Goal: Task Accomplishment & Management: Manage account settings

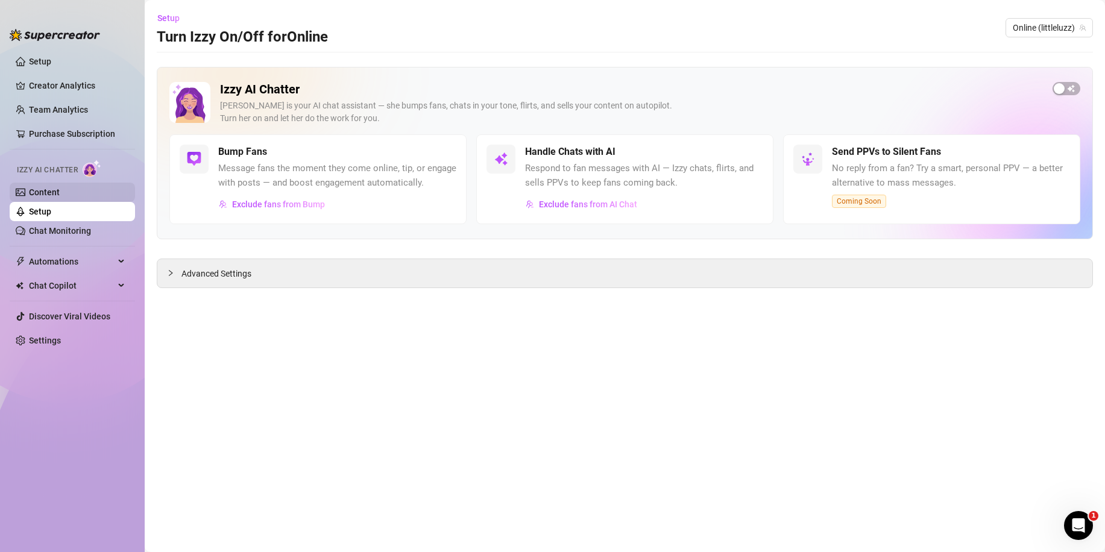
click at [37, 188] on link "Content" at bounding box center [44, 193] width 31 height 10
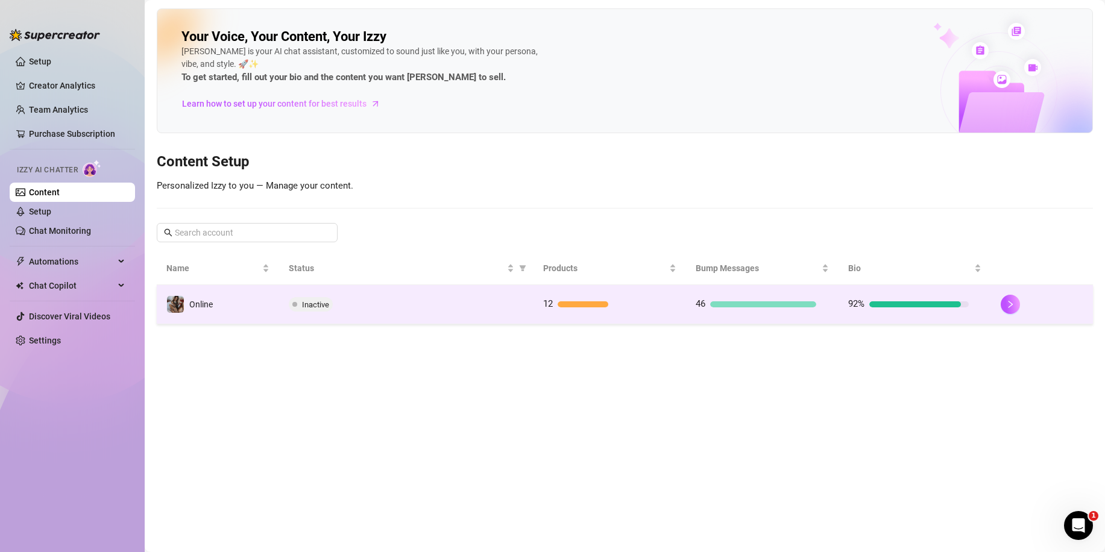
click at [393, 308] on div "Inactive" at bounding box center [406, 304] width 235 height 14
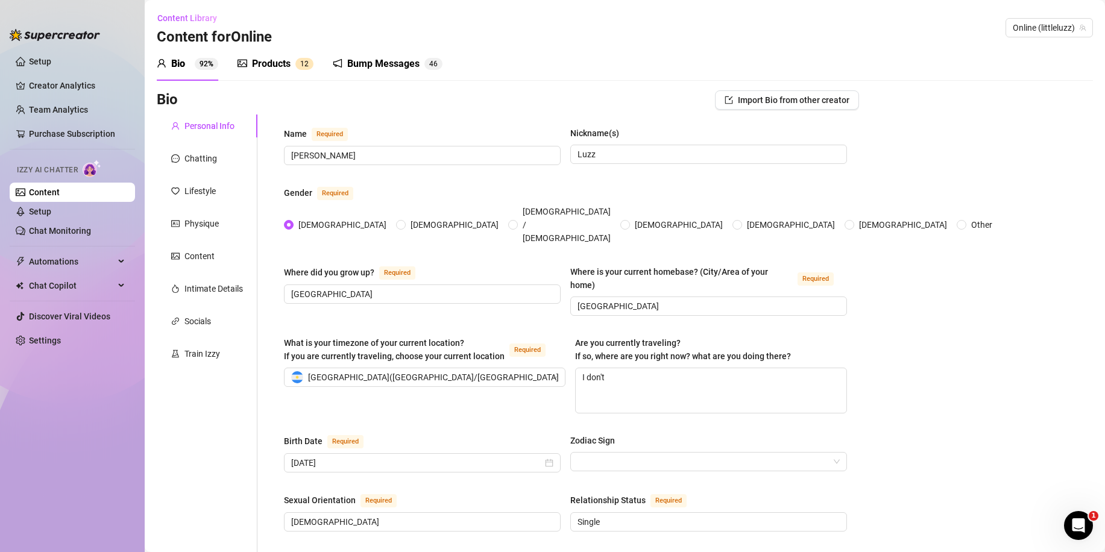
click at [262, 68] on div "Products" at bounding box center [271, 64] width 39 height 14
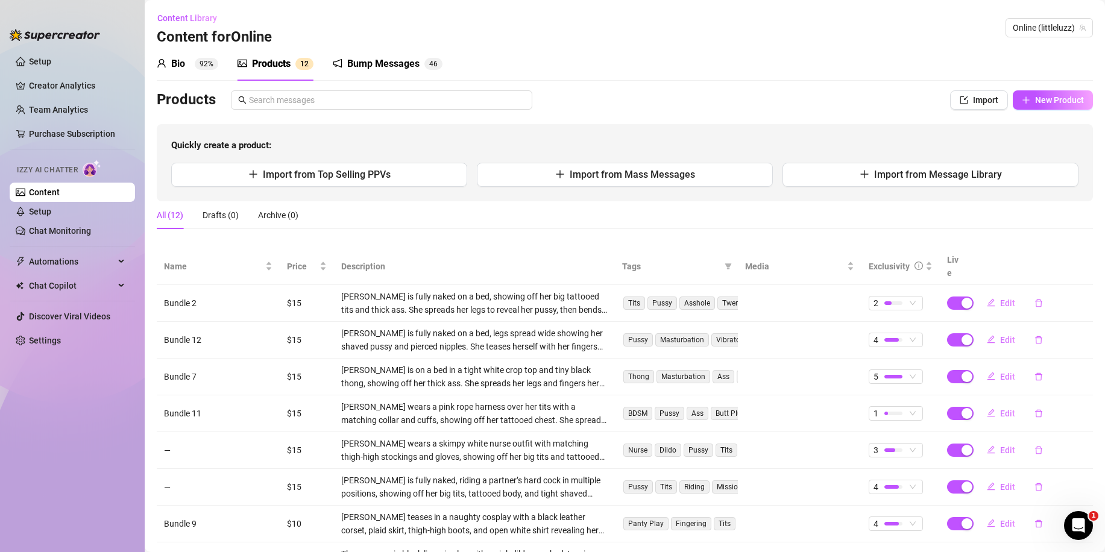
click at [377, 68] on div "Bump Messages" at bounding box center [383, 64] width 72 height 14
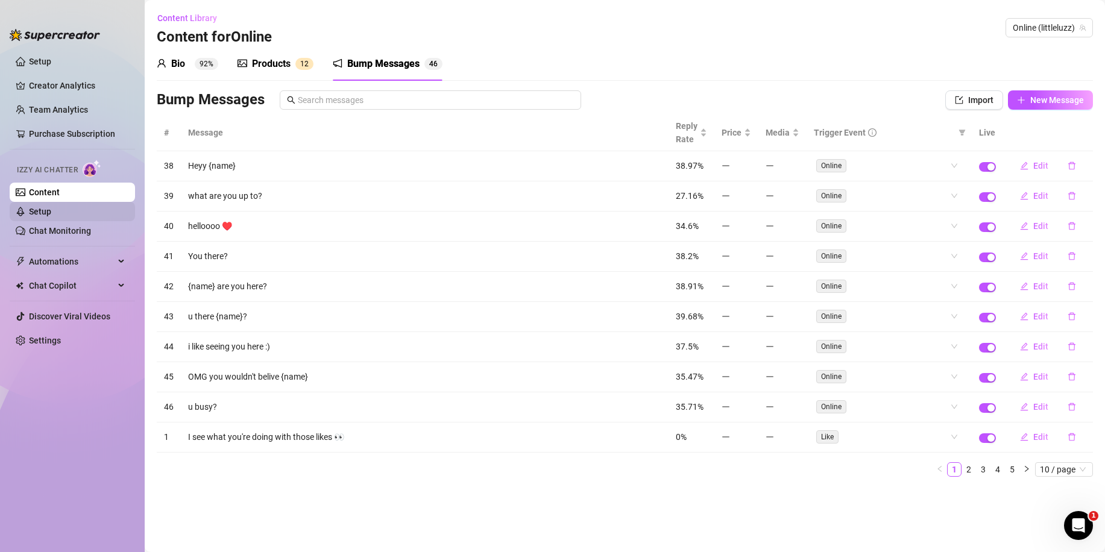
click at [51, 208] on link "Setup" at bounding box center [40, 212] width 22 height 10
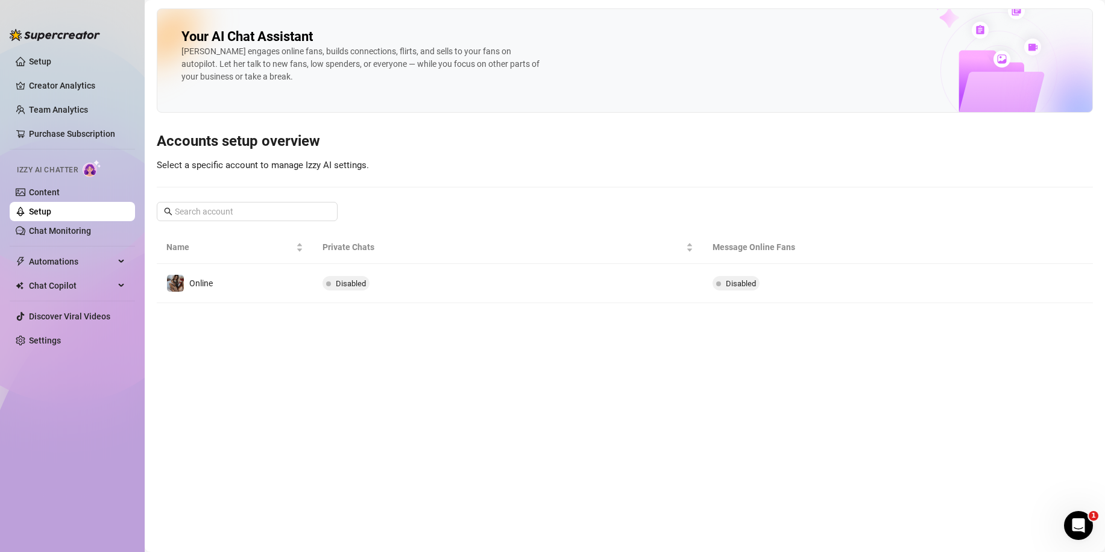
click at [424, 290] on td "Disabled" at bounding box center [508, 283] width 390 height 39
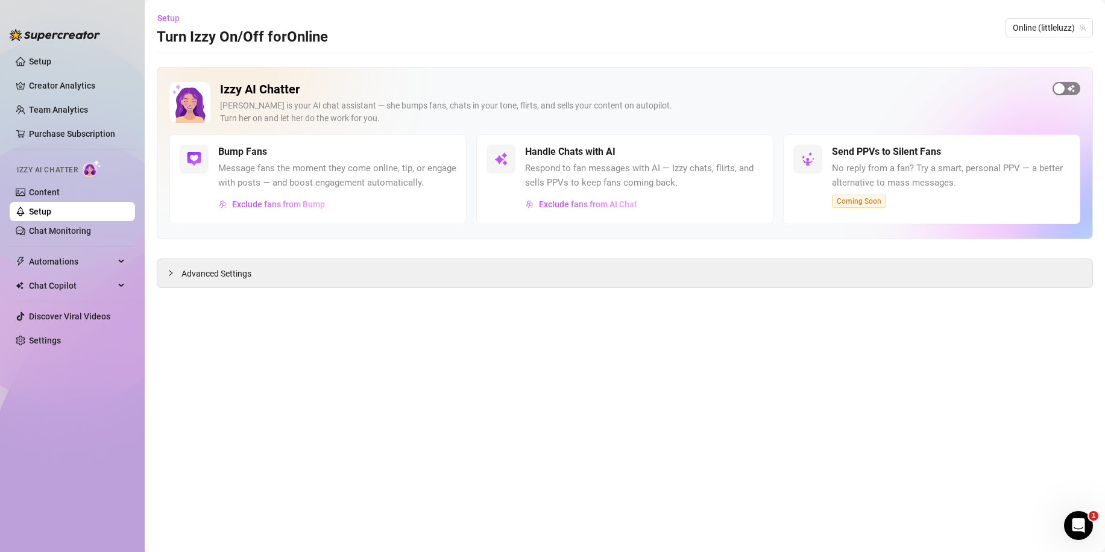
click at [1068, 84] on span "button" at bounding box center [1067, 88] width 28 height 13
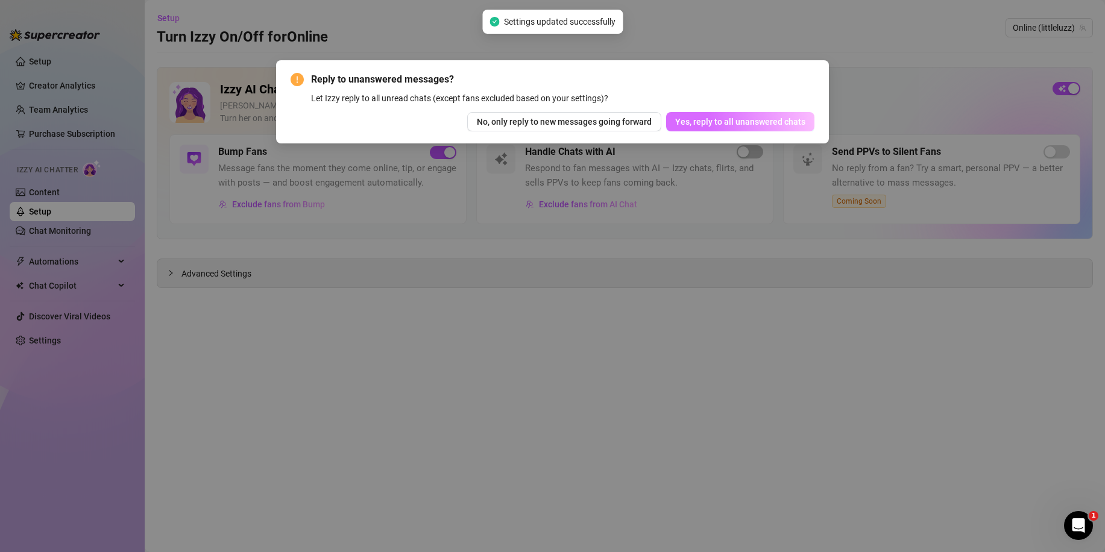
click at [753, 119] on span "Yes, reply to all unanswered chats" at bounding box center [740, 122] width 130 height 10
